Goal: Task Accomplishment & Management: Use online tool/utility

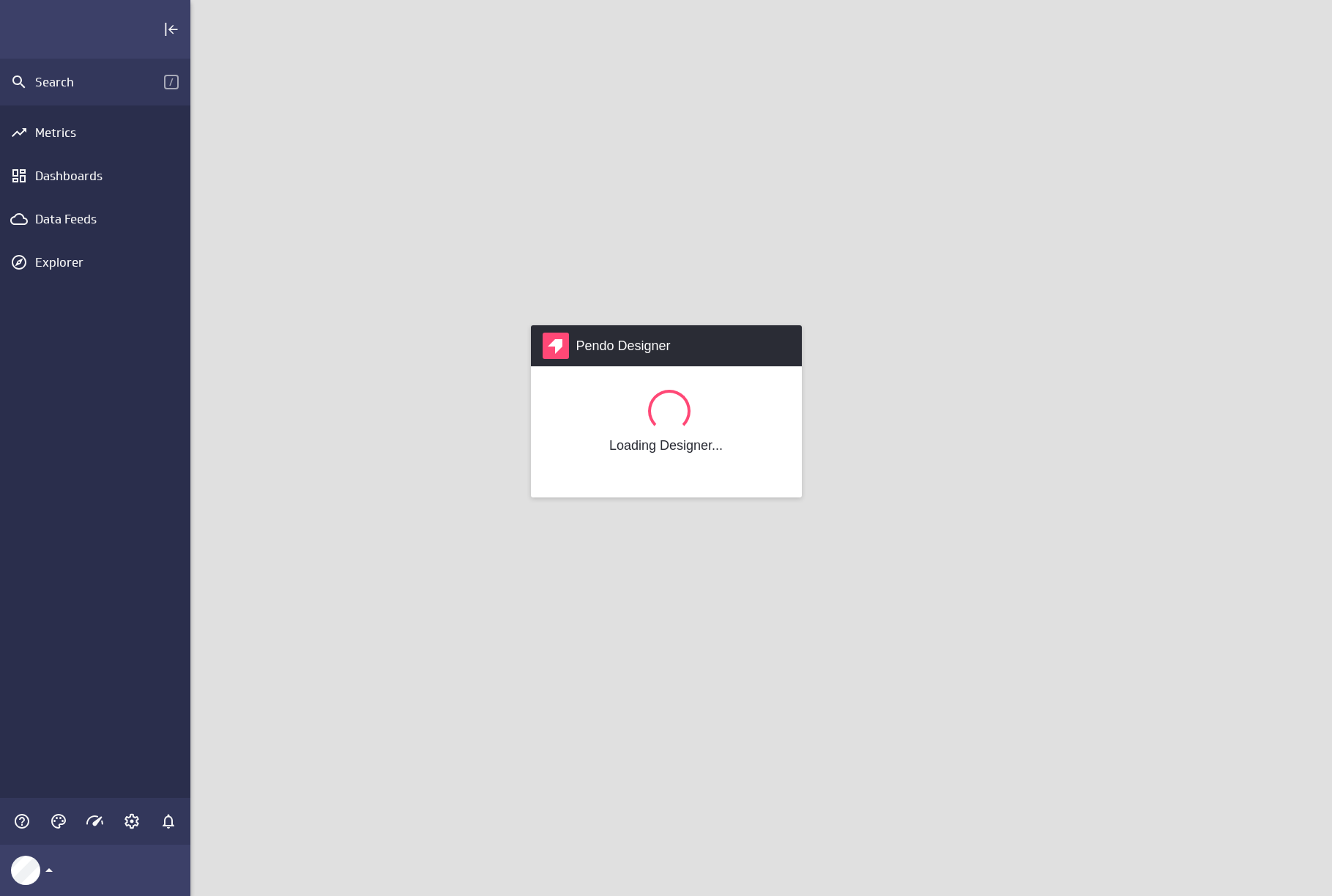
scroll to position [918, 1164]
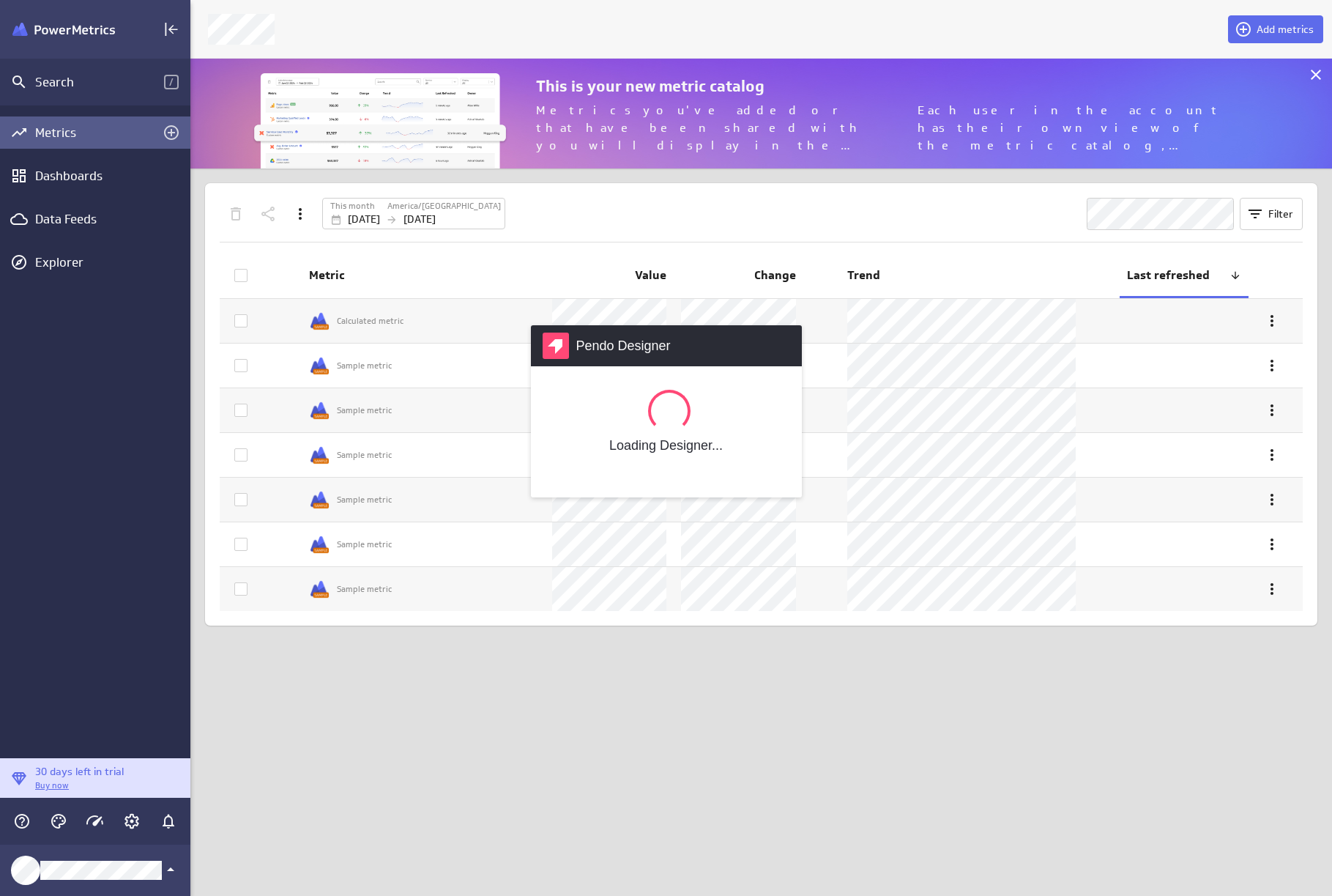
scroll to position [132, 1164]
click at [81, 217] on div "Pendo Designer Loading Designer..." at bounding box center [666, 448] width 1332 height 896
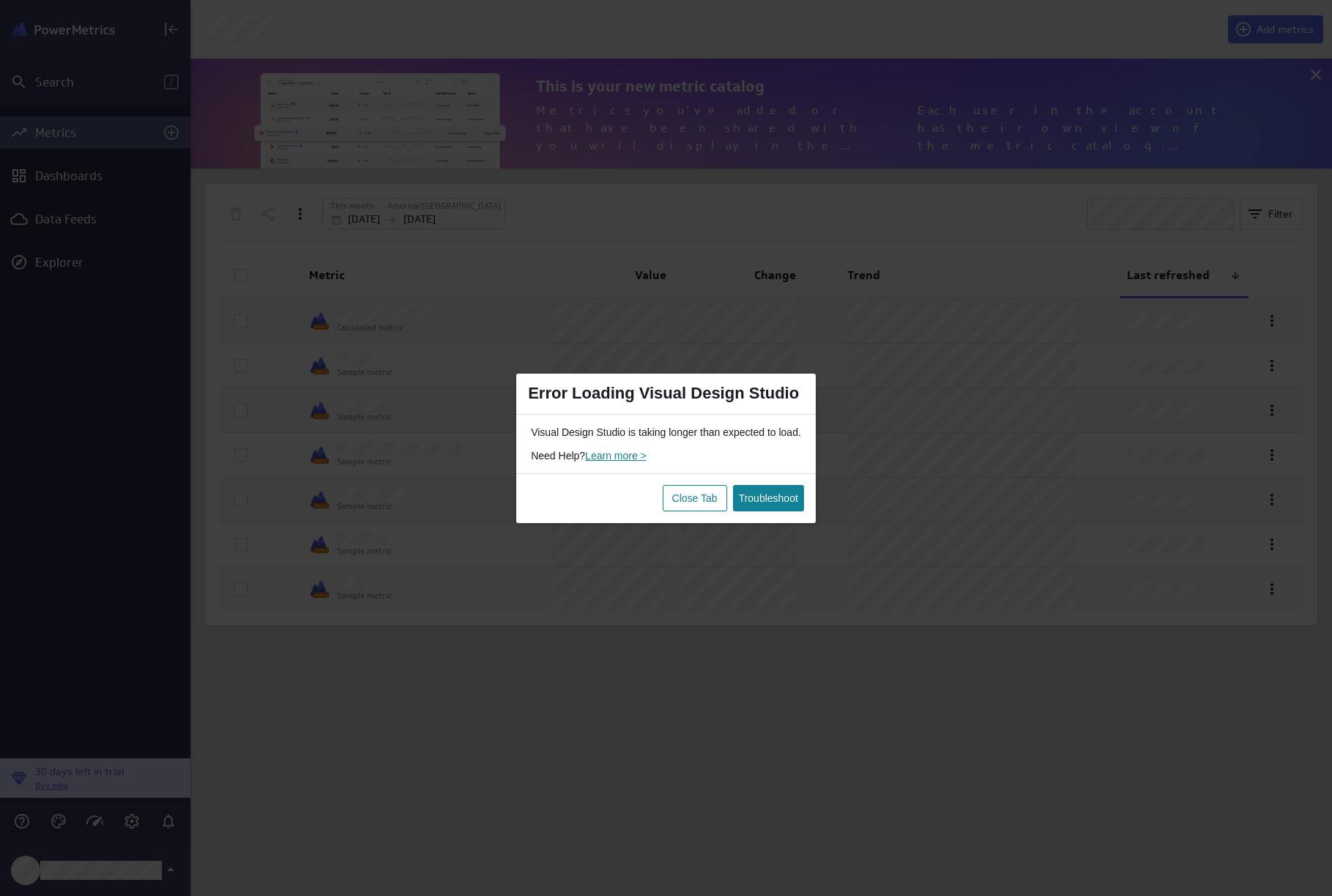
click at [700, 508] on button "Close Tab" at bounding box center [695, 497] width 64 height 26
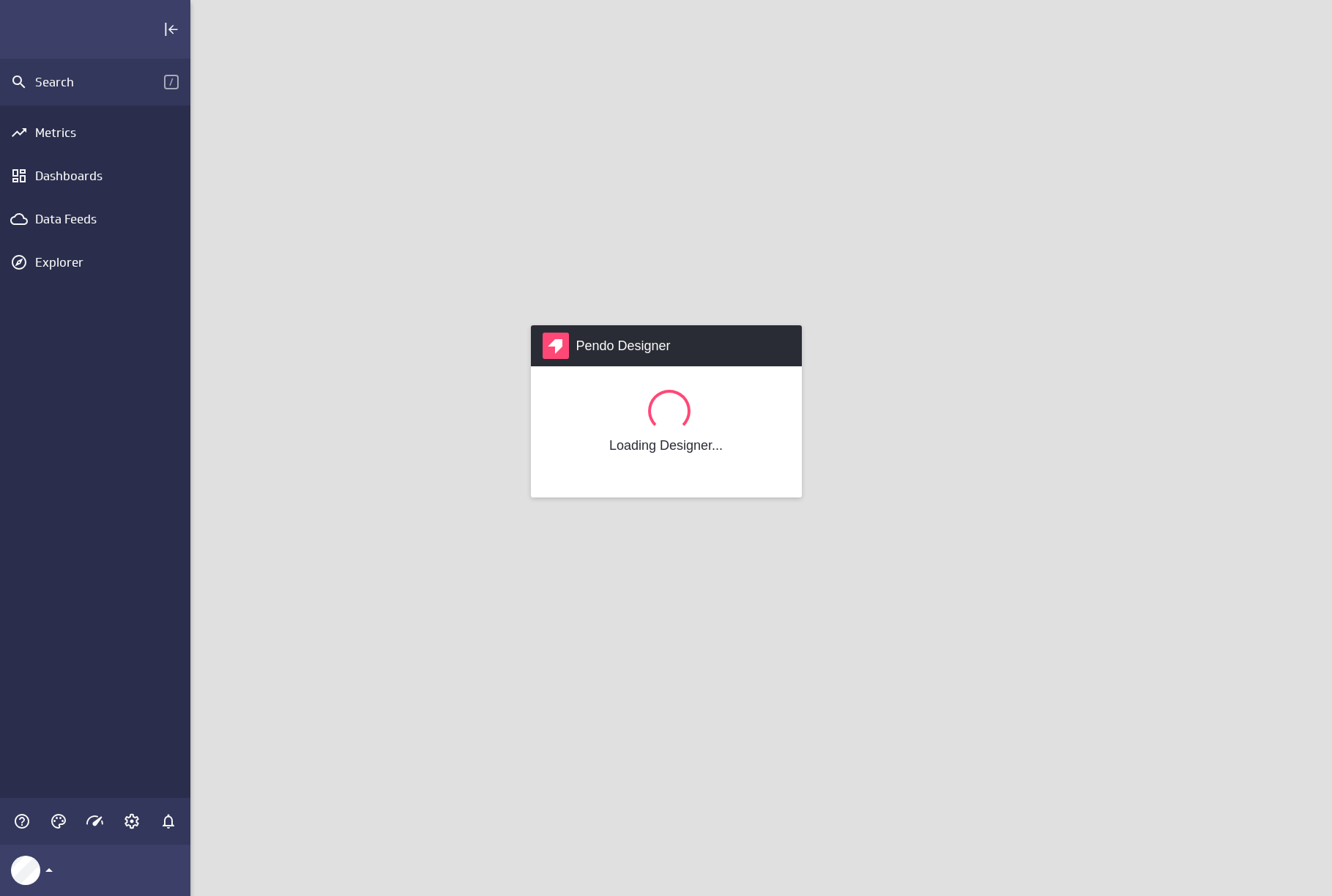
scroll to position [918, 1164]
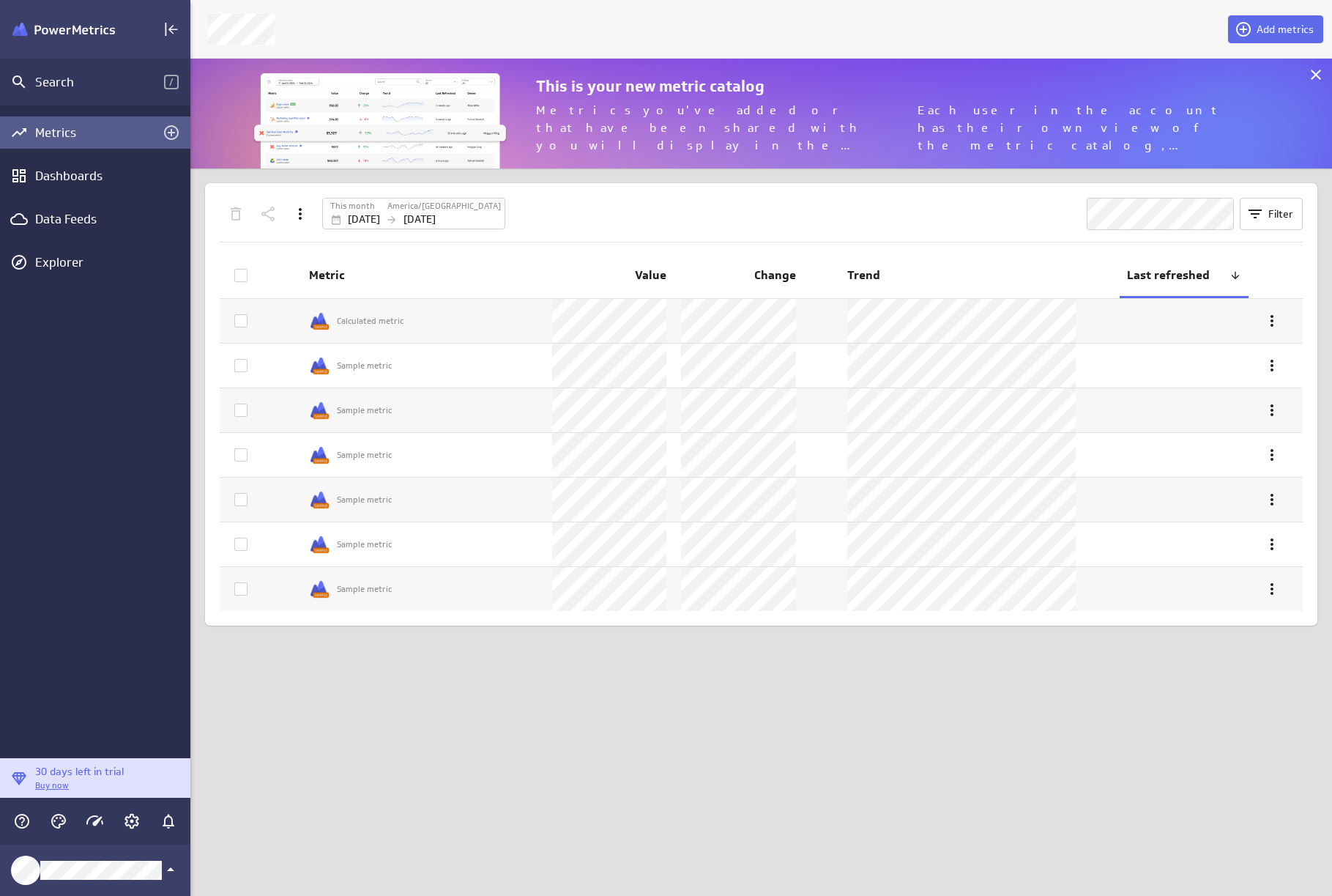
scroll to position [918, 1164]
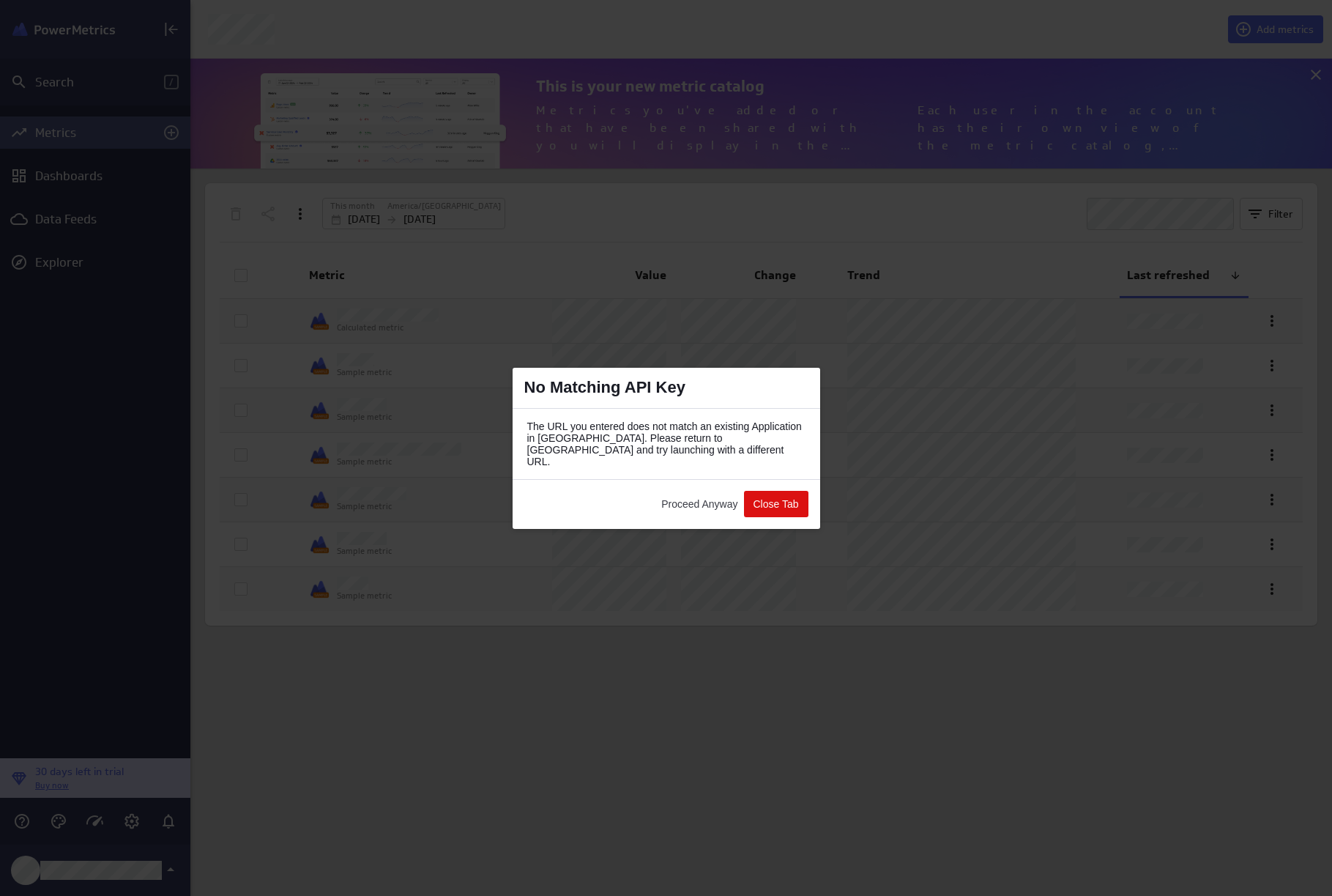
click at [711, 500] on button "Proceed Anyway" at bounding box center [700, 504] width 88 height 26
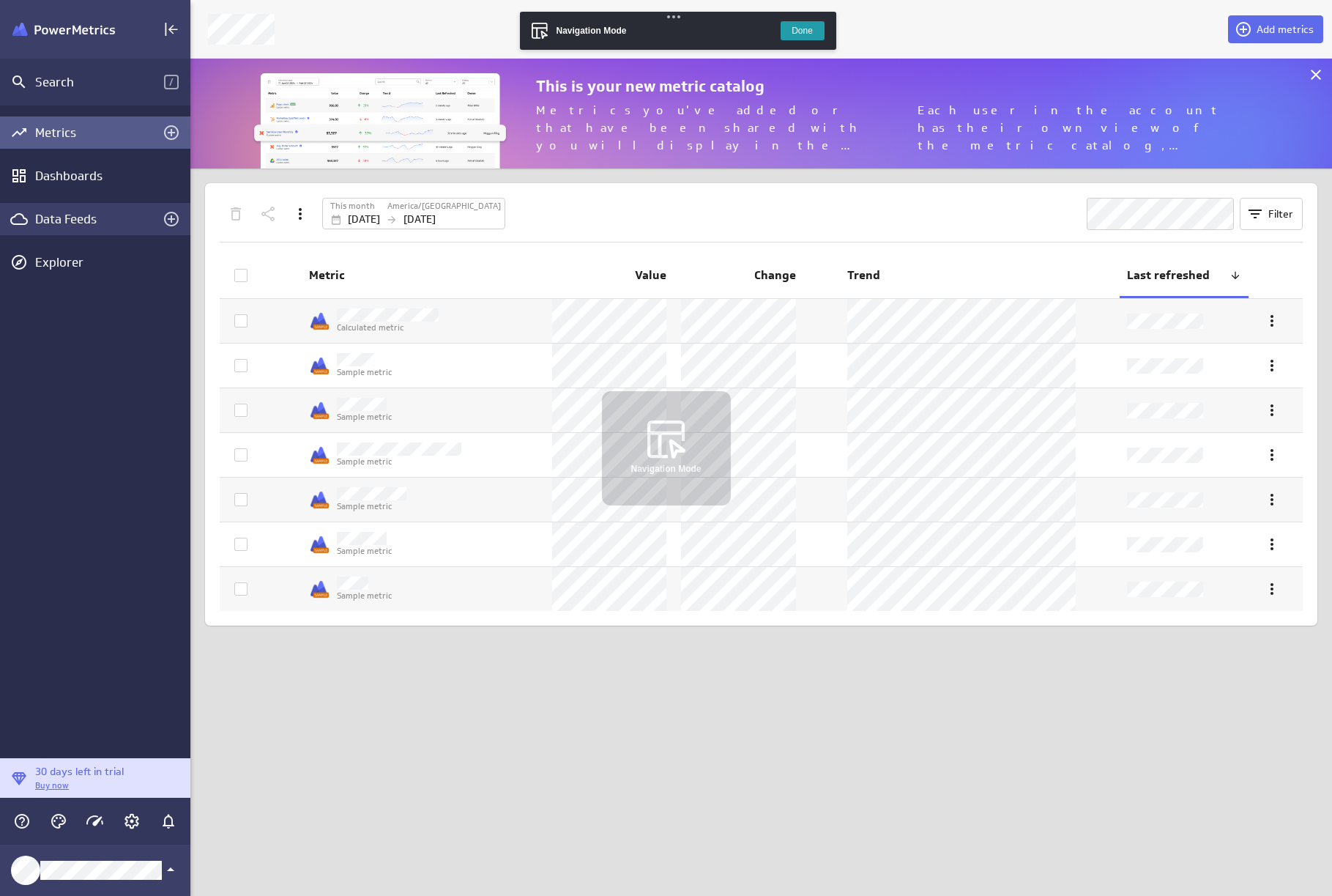
click at [69, 220] on div "Data Feeds" at bounding box center [95, 218] width 120 height 16
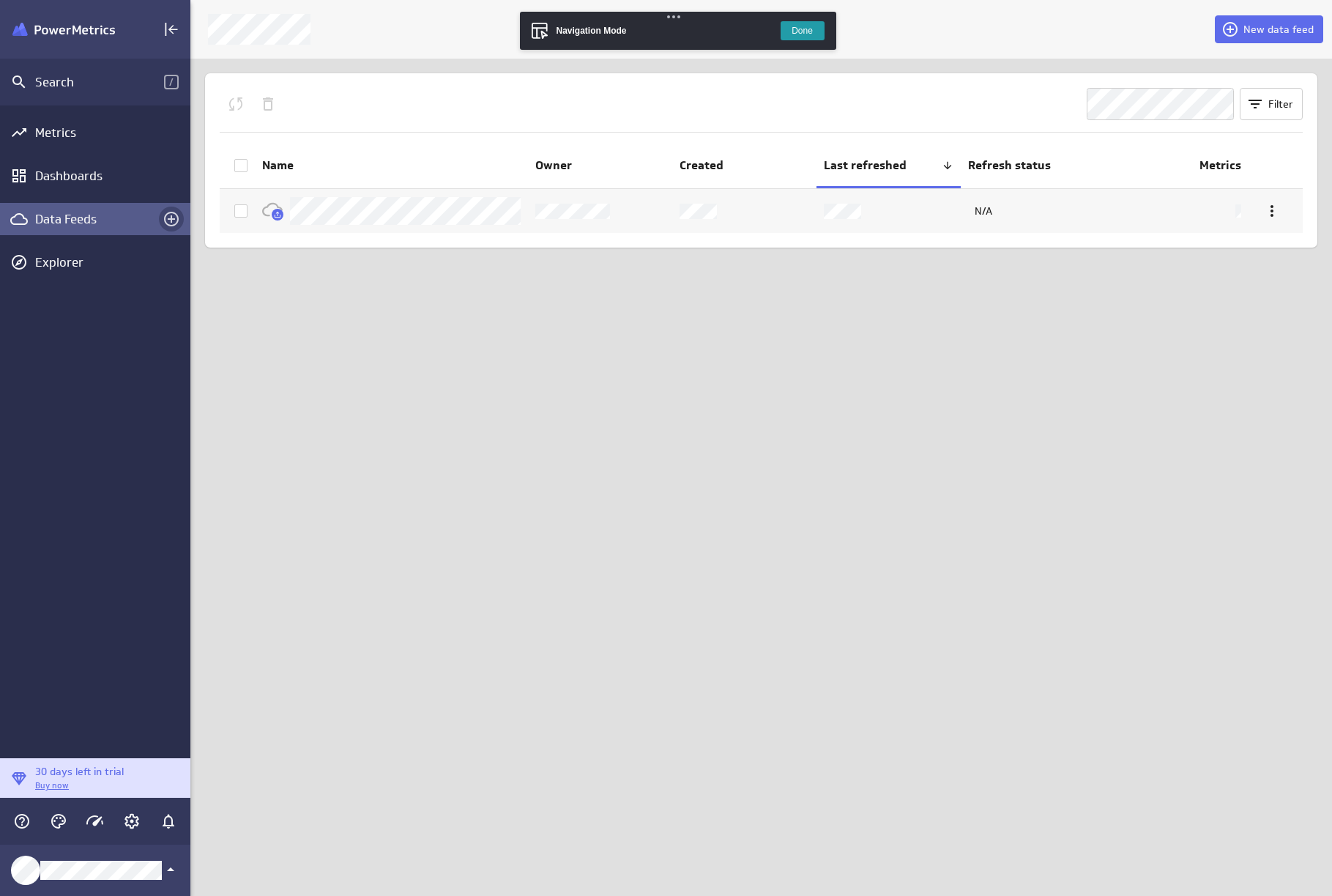
click at [163, 218] on icon "Create a data feed" at bounding box center [171, 219] width 18 height 18
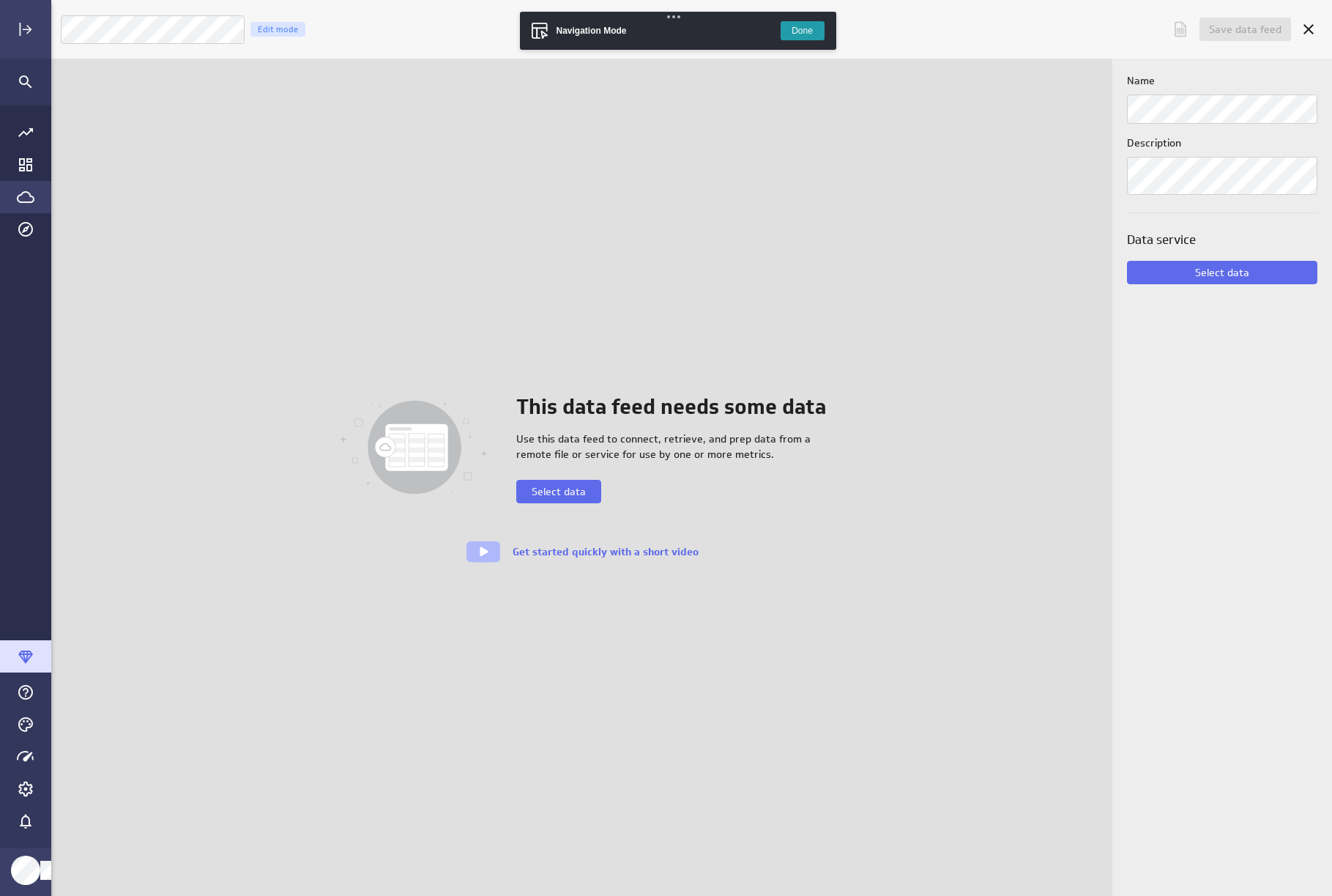
scroll to position [918, 1304]
click at [580, 496] on span "Select data" at bounding box center [559, 491] width 54 height 13
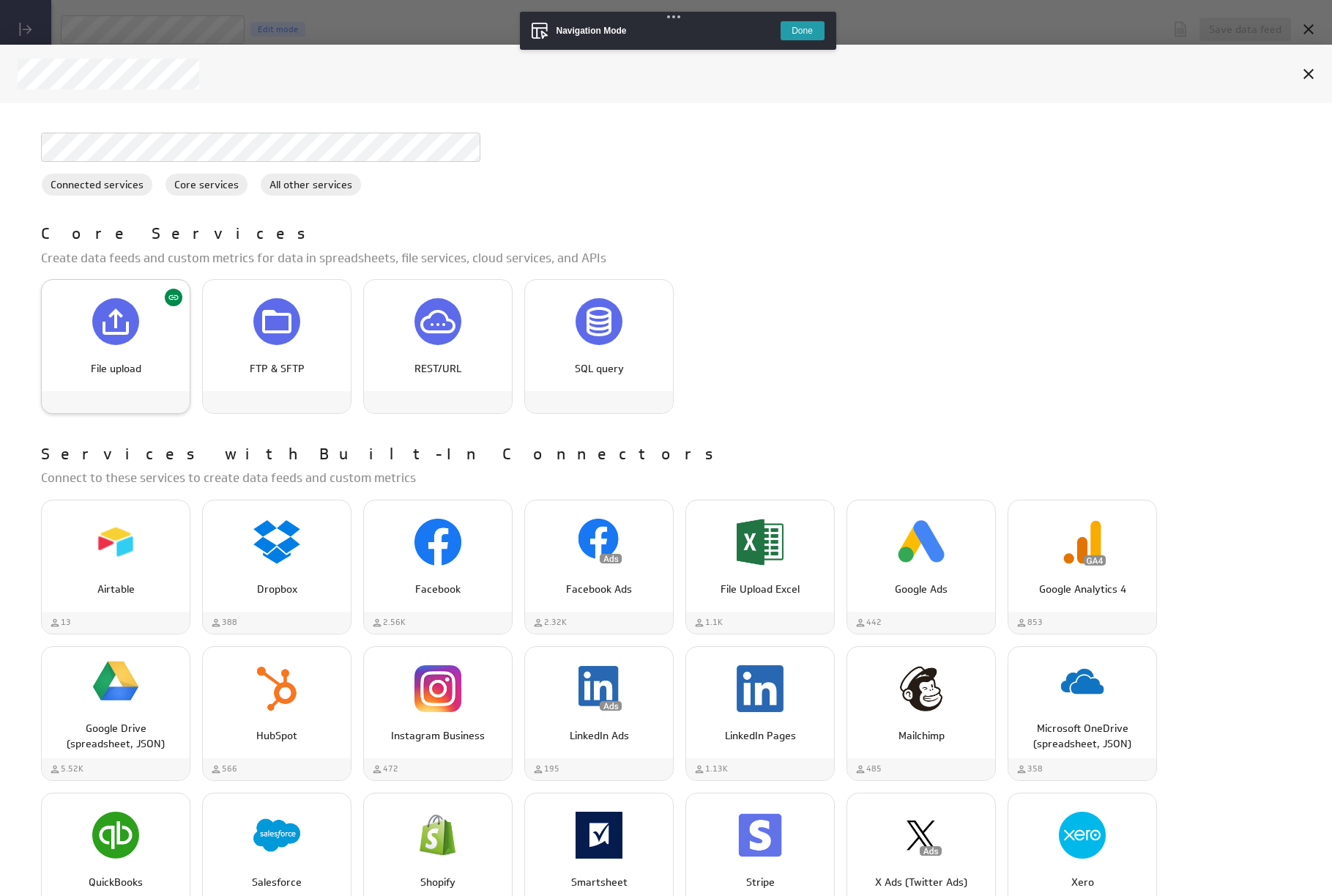
click at [94, 397] on div "File upload" at bounding box center [116, 402] width 148 height 22
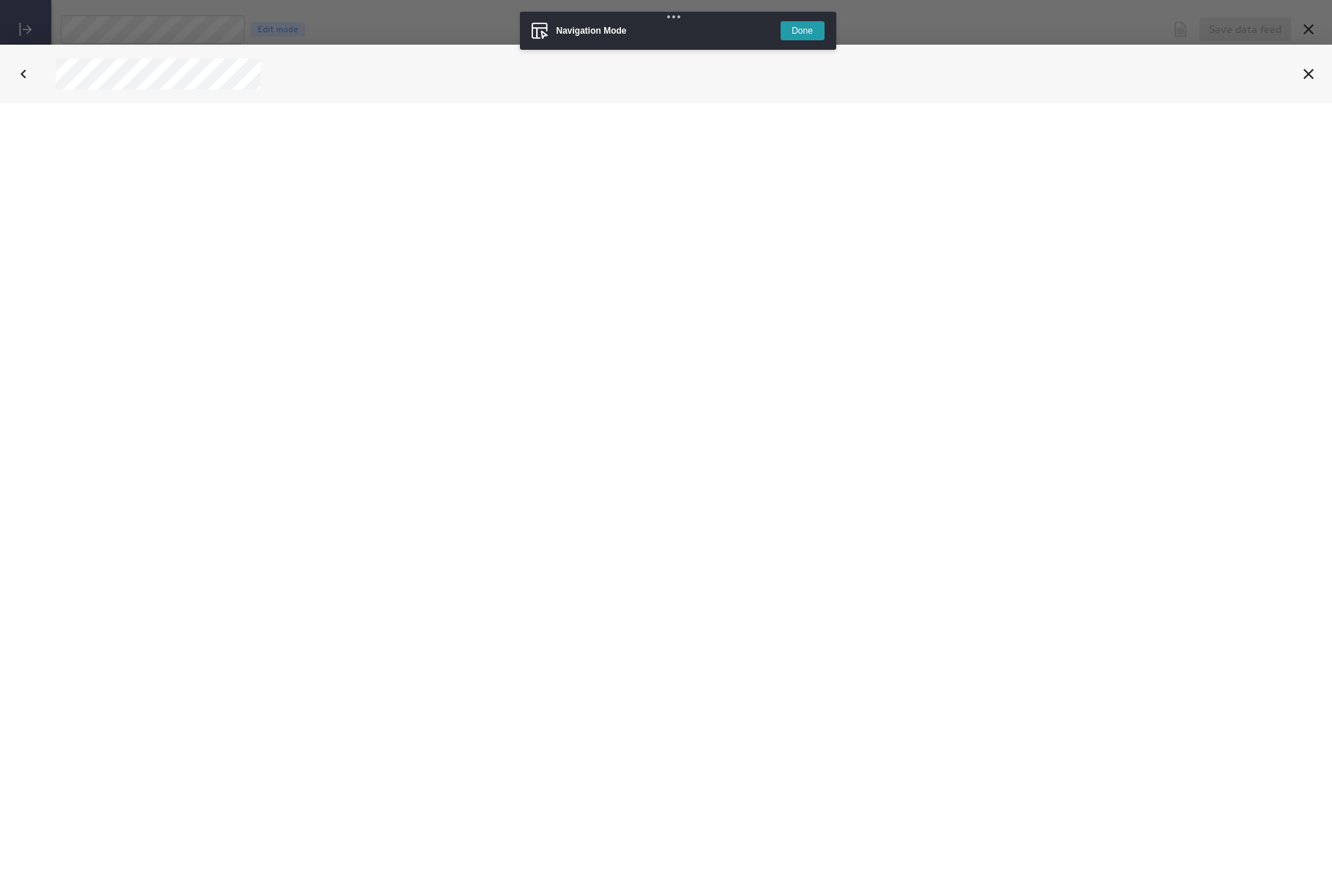
click at [797, 25] on button "Done" at bounding box center [802, 31] width 44 height 19
